Goal: Find specific page/section: Find specific page/section

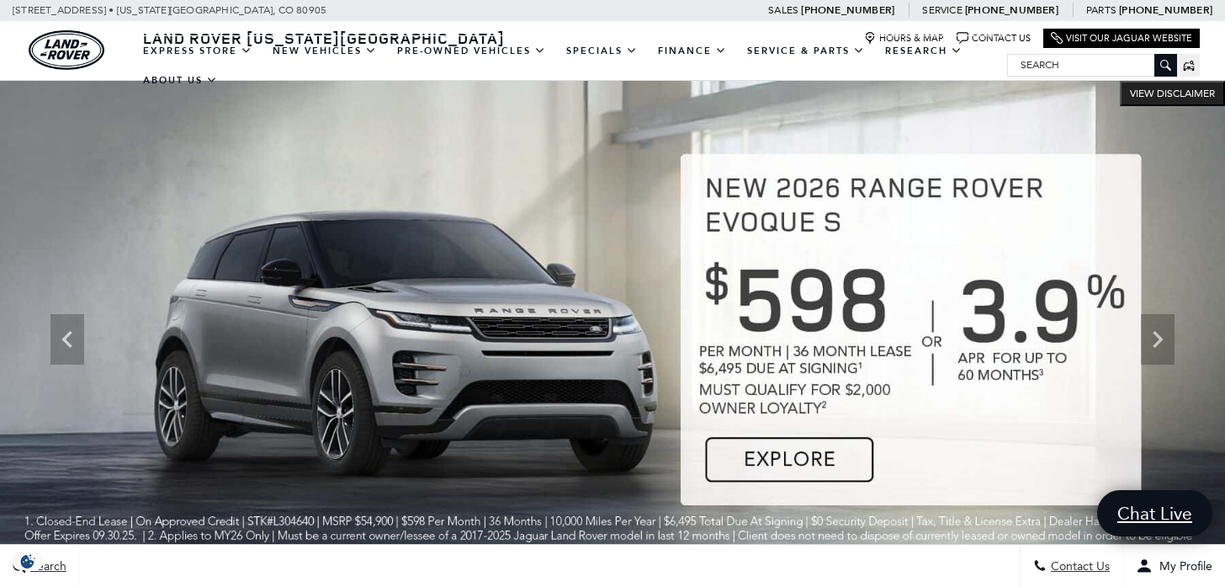
click at [1044, 66] on input "Search" at bounding box center [1092, 65] width 168 height 20
paste input "L459888X"
type input "L459888X"
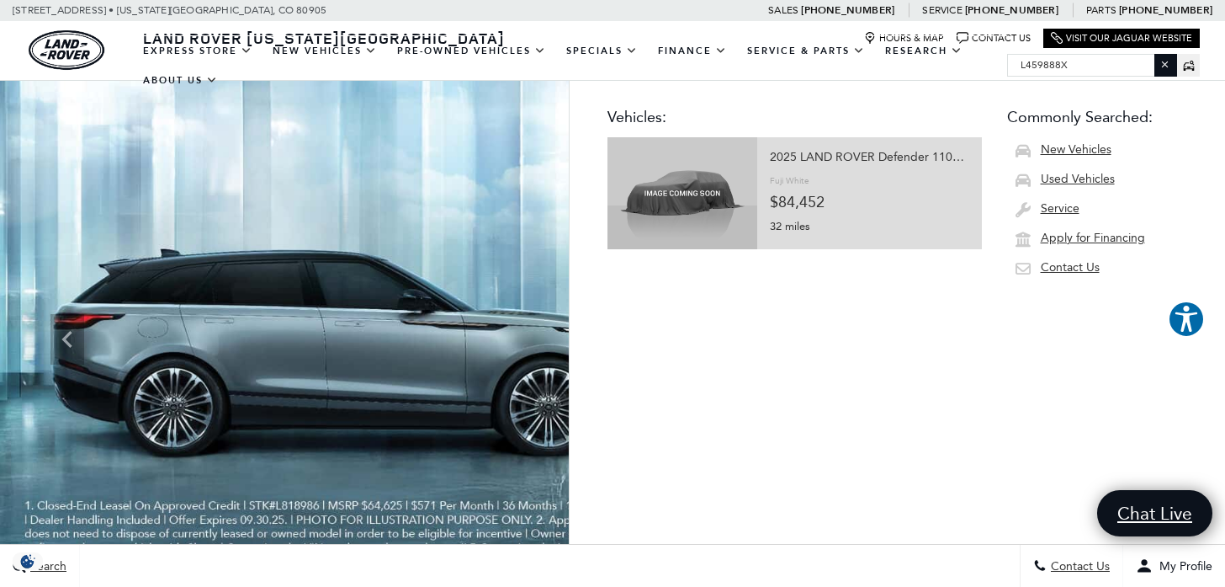
click at [788, 163] on div "2025 LAND ROVER Defender 110 X-Dynamic SE" at bounding box center [869, 158] width 199 height 24
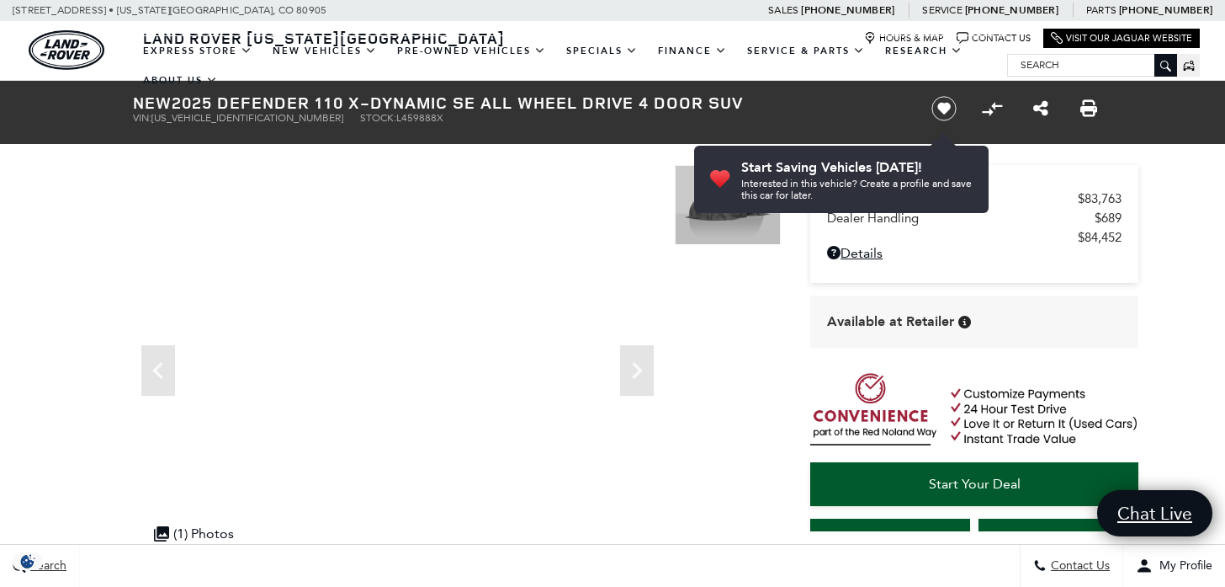
click at [1034, 64] on input "Search" at bounding box center [1092, 65] width 168 height 20
paste input "L459888X"
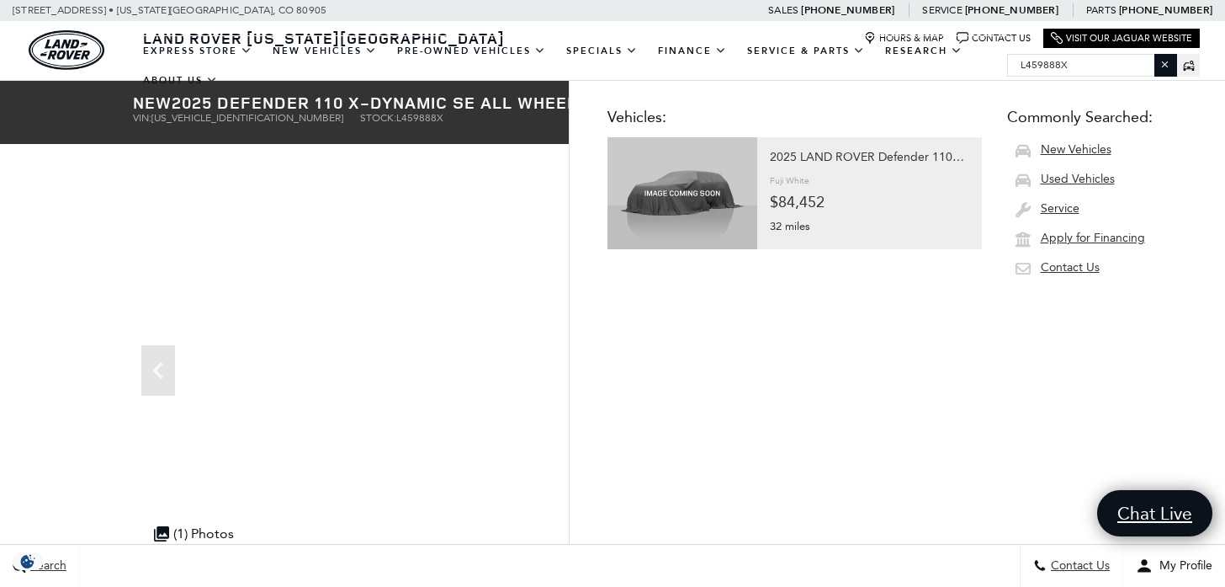
type input "L459888X"
